Goal: Navigation & Orientation: Go to known website

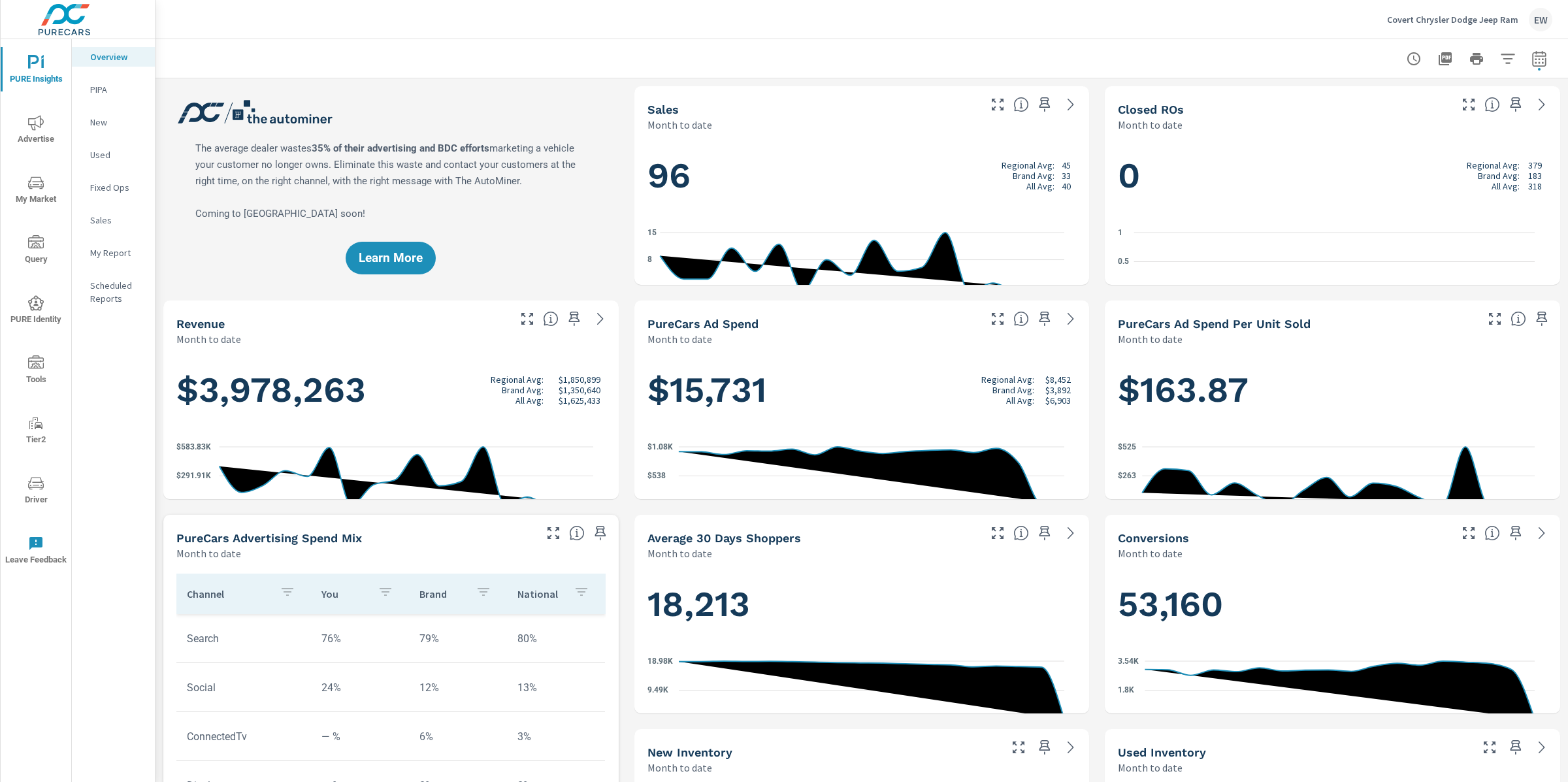
scroll to position [531, 0]
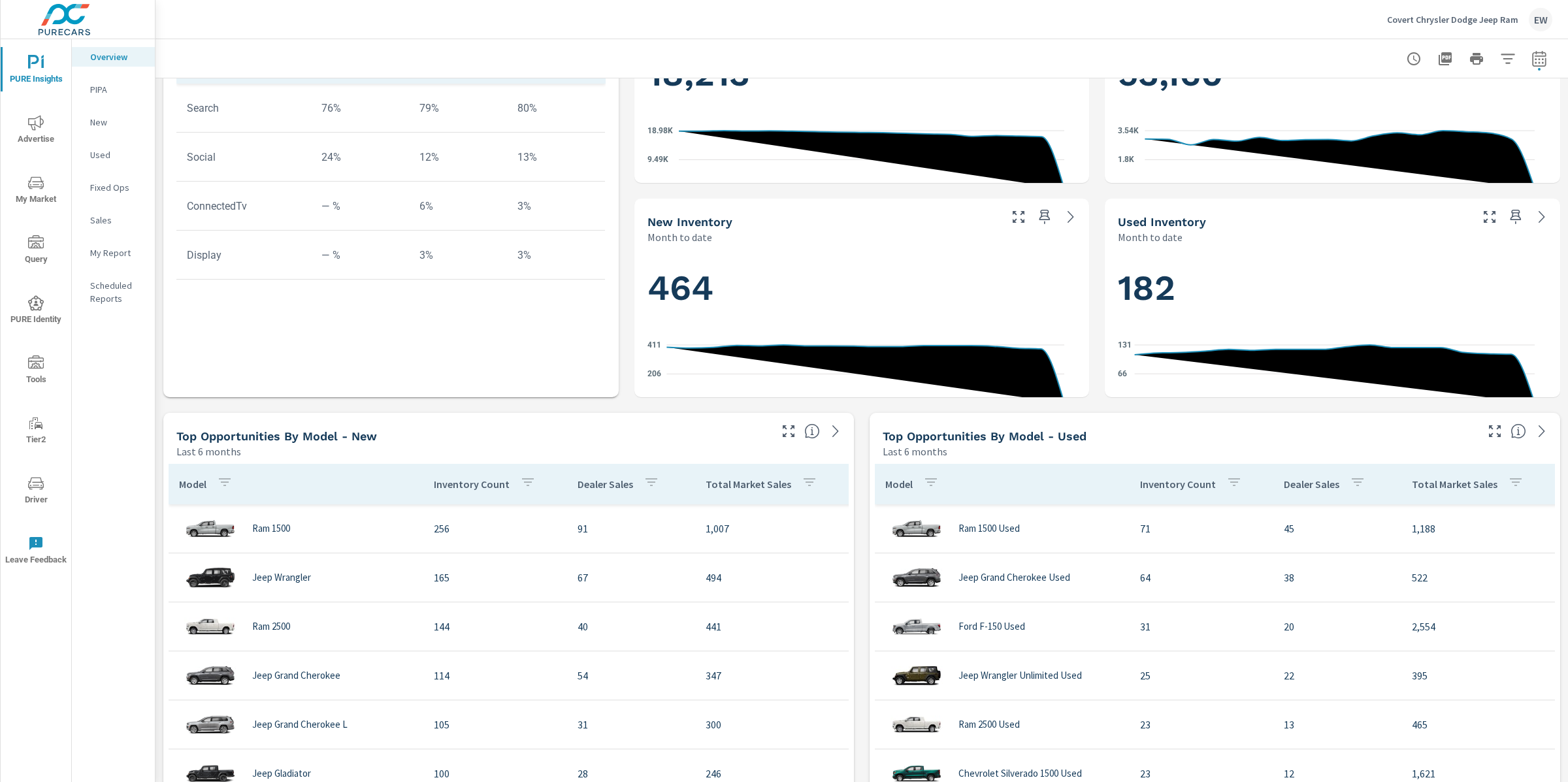
click at [591, 47] on div at bounding box center [862, 58] width 1381 height 39
